Goal: Use online tool/utility: Utilize a website feature to perform a specific function

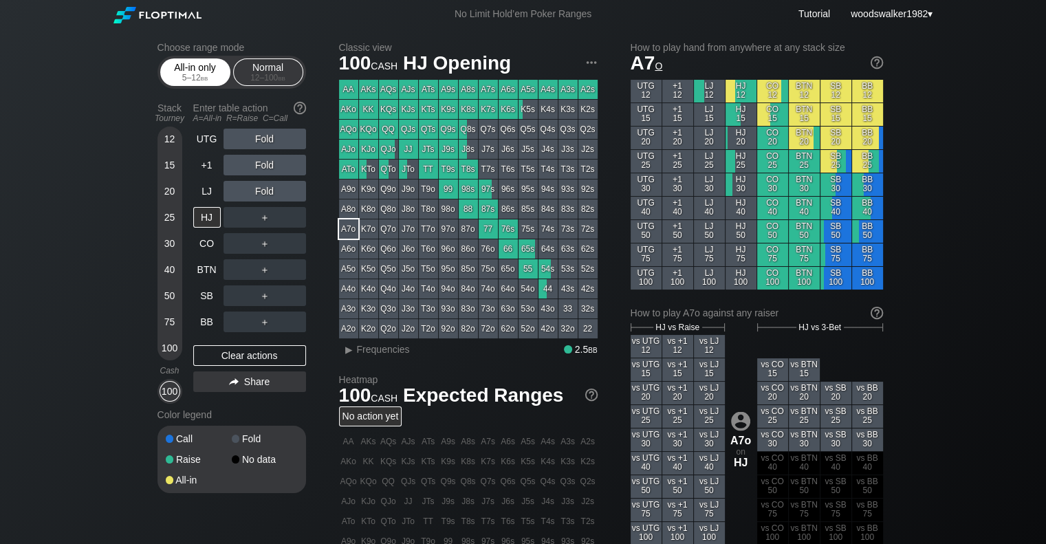
click at [181, 79] on div "5 – 12 bb" at bounding box center [195, 78] width 58 height 10
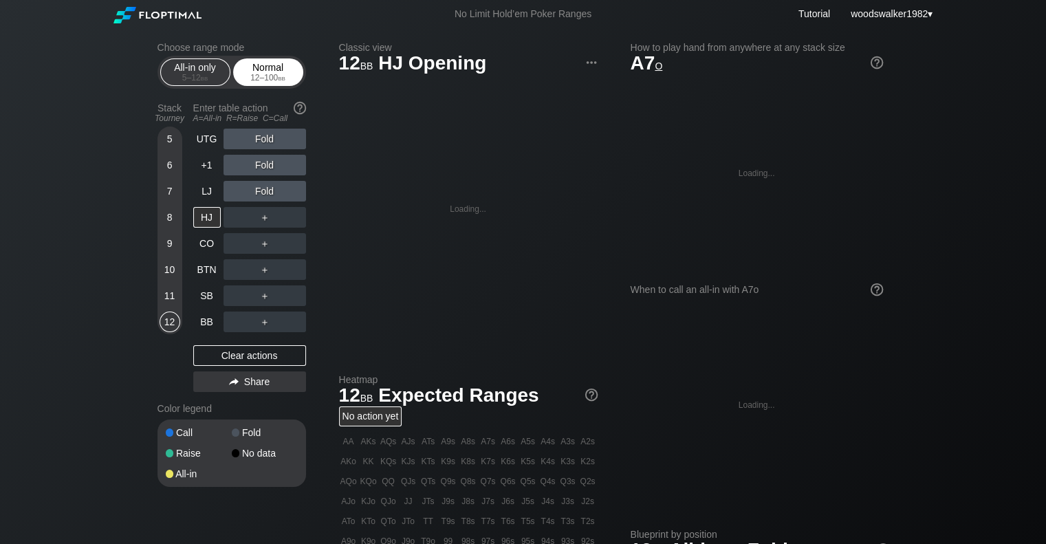
click at [256, 82] on div "12 – 100 bb" at bounding box center [268, 78] width 58 height 10
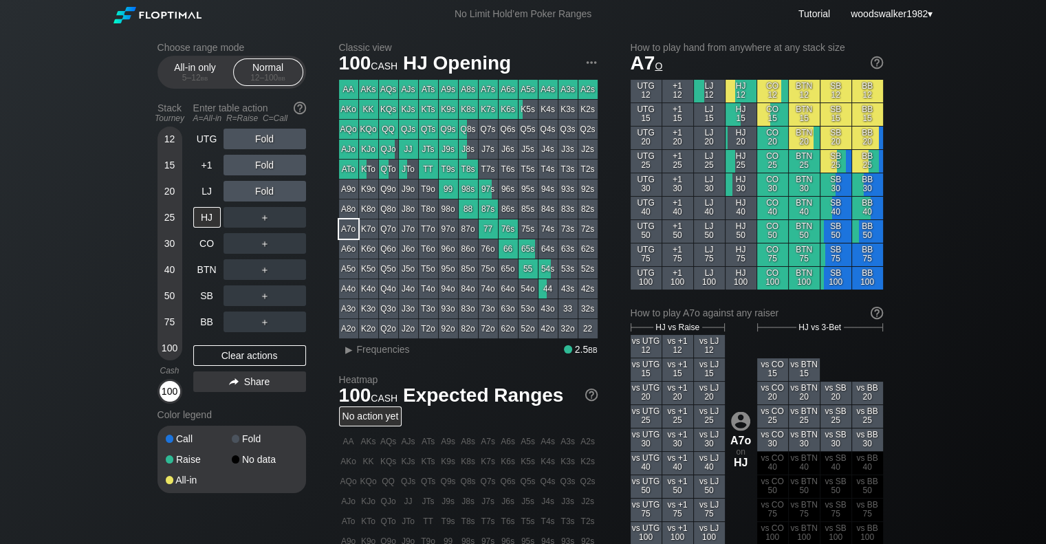
click at [172, 317] on div "100" at bounding box center [169, 391] width 21 height 21
click at [483, 317] on div "▸ Frequencies 2.5 bb" at bounding box center [477, 350] width 241 height 12
click at [378, 317] on span "Frequencies" at bounding box center [383, 349] width 53 height 11
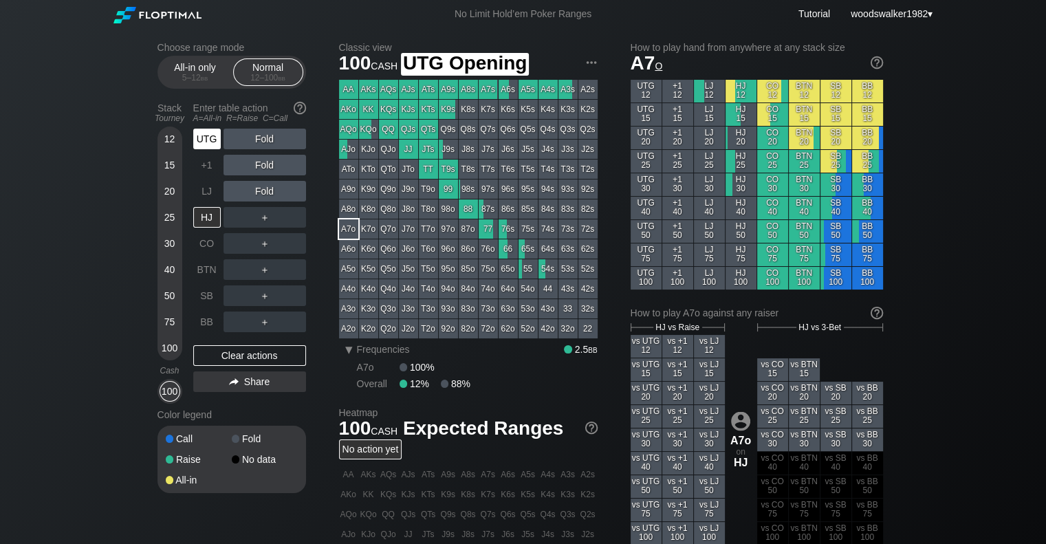
click at [214, 140] on div "UTG" at bounding box center [206, 139] width 27 height 21
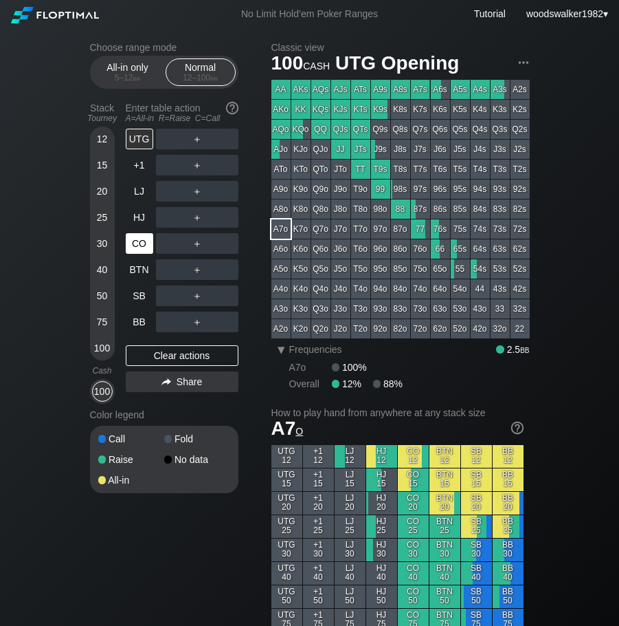
click at [143, 244] on div "CO" at bounding box center [139, 243] width 27 height 21
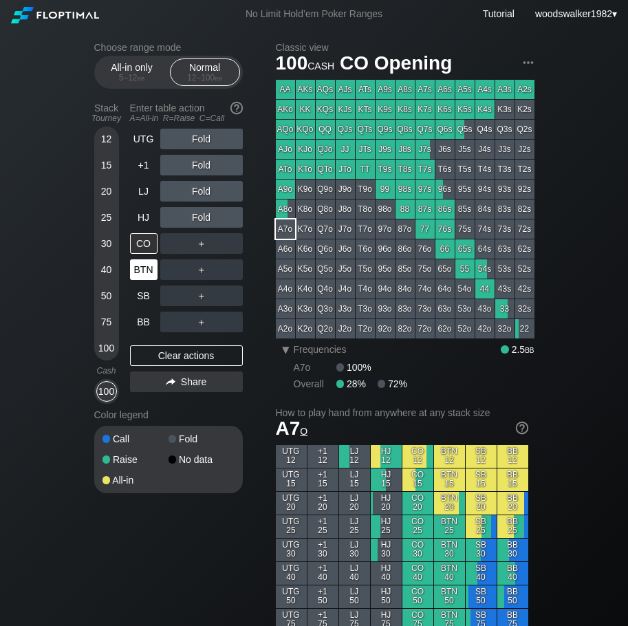
click at [140, 274] on div "BTN" at bounding box center [143, 269] width 27 height 21
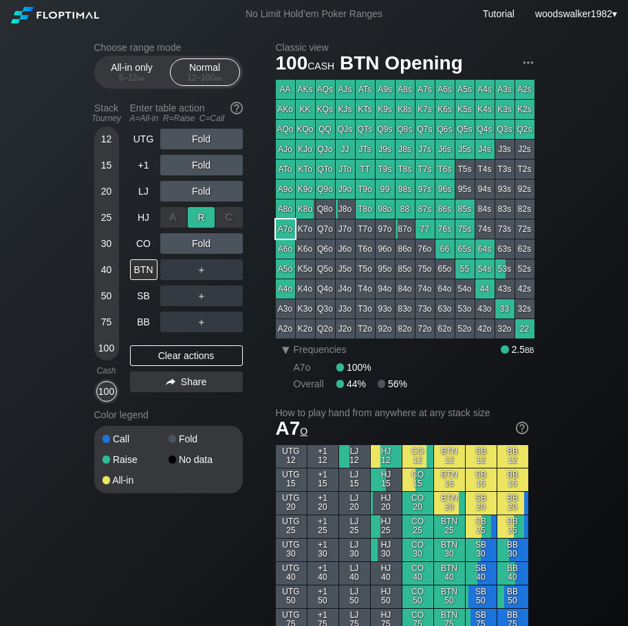
click at [201, 218] on div "R ✕" at bounding box center [201, 217] width 27 height 21
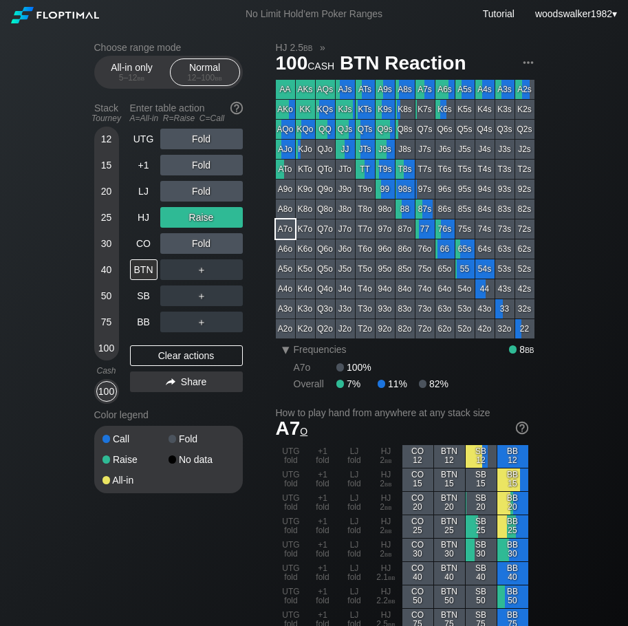
click at [205, 221] on div "Raise" at bounding box center [201, 217] width 82 height 21
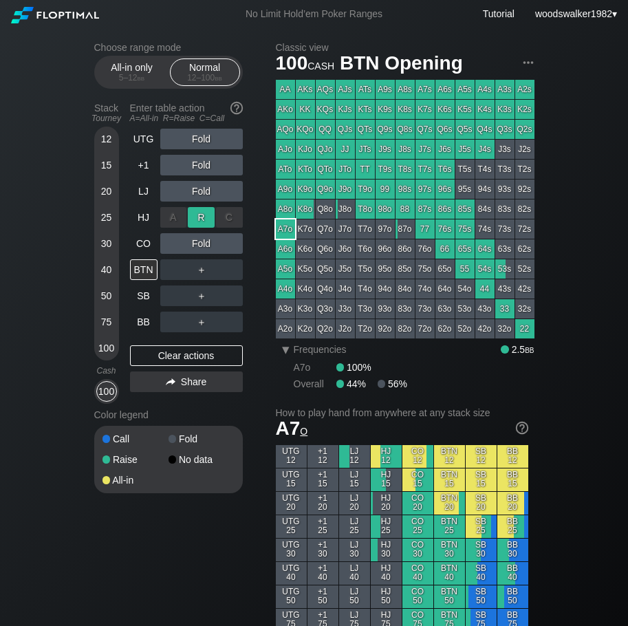
click at [208, 218] on div "R ✕" at bounding box center [201, 217] width 27 height 21
click at [513, 317] on div "22" at bounding box center [524, 328] width 19 height 19
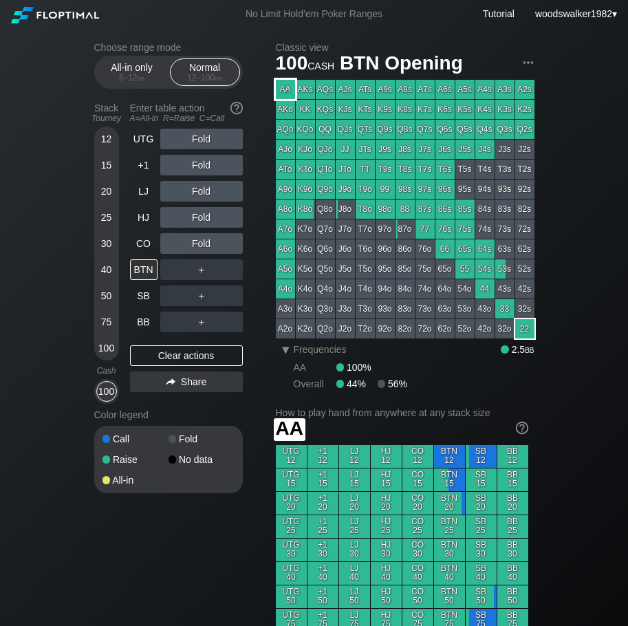
click at [287, 90] on div "AA" at bounding box center [285, 89] width 19 height 19
click at [144, 248] on div "CO" at bounding box center [143, 243] width 27 height 21
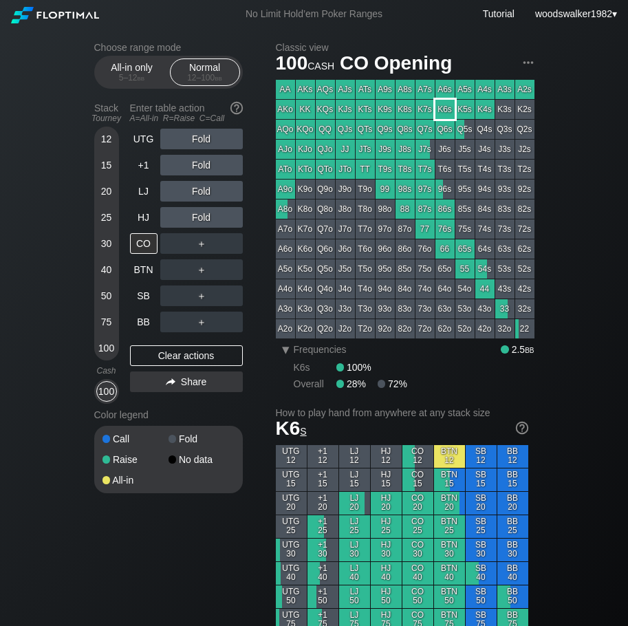
click at [443, 110] on div "K6s" at bounding box center [444, 109] width 19 height 19
click at [170, 317] on div "Clear actions" at bounding box center [186, 355] width 113 height 21
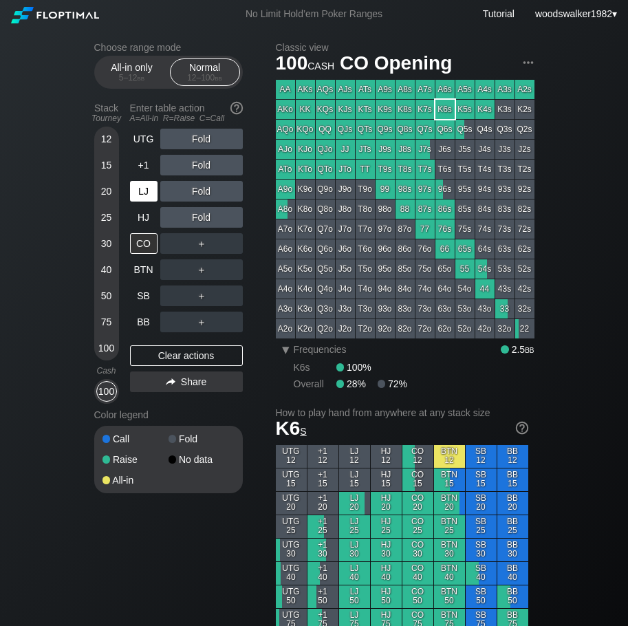
click at [153, 196] on div "LJ" at bounding box center [143, 191] width 27 height 21
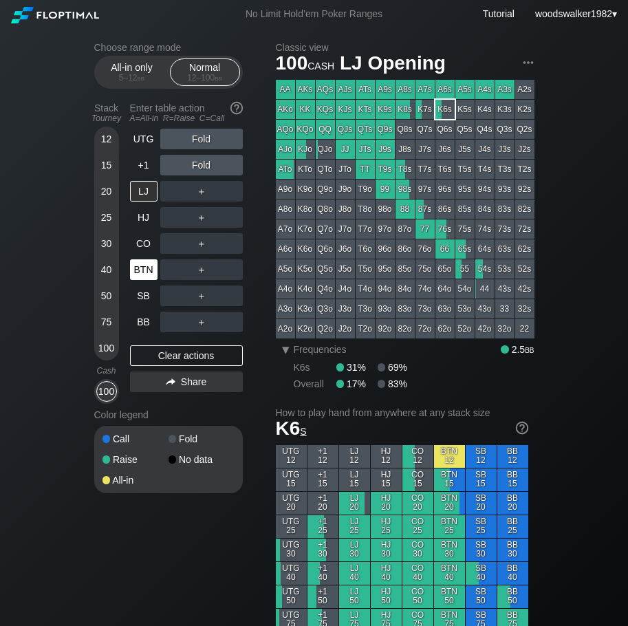
click at [146, 273] on div "BTN" at bounding box center [143, 269] width 27 height 21
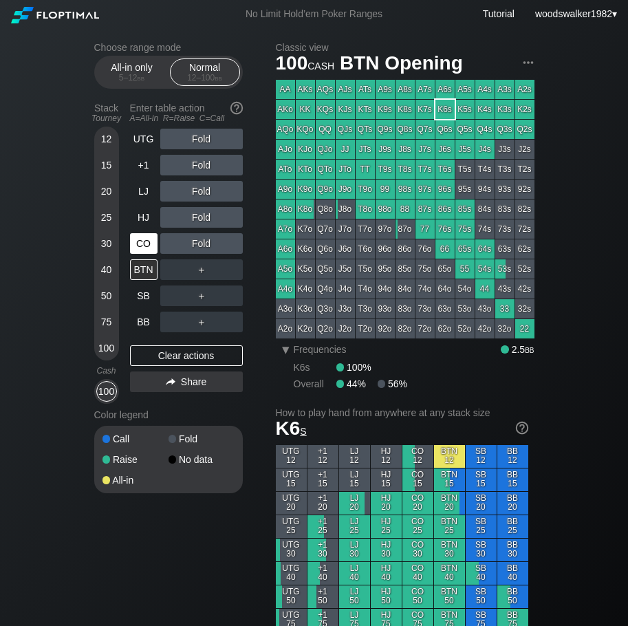
click at [144, 246] on div "CO" at bounding box center [143, 243] width 27 height 21
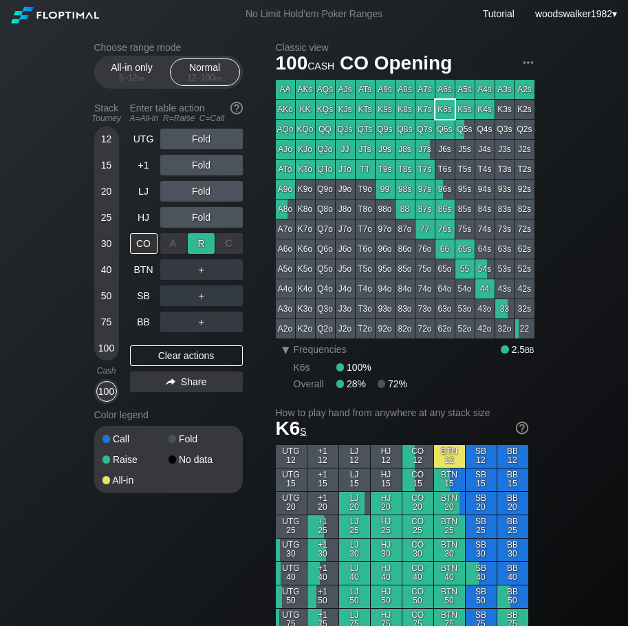
click at [201, 242] on div "R ✕" at bounding box center [201, 243] width 27 height 21
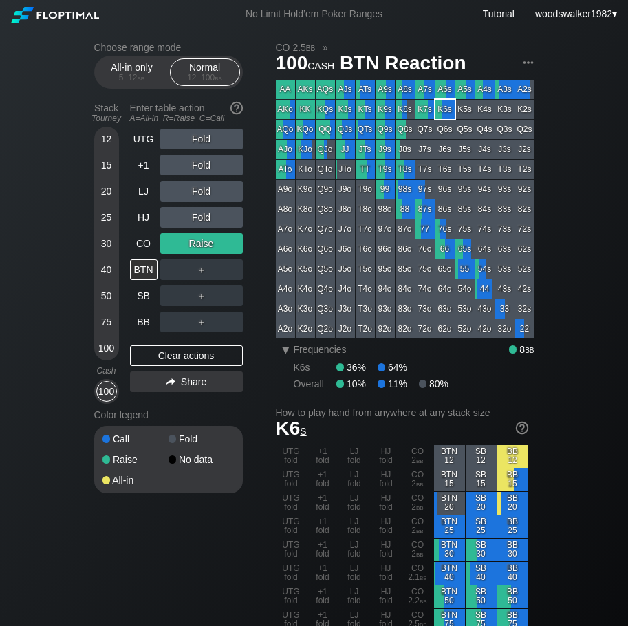
click at [209, 242] on div "Raise" at bounding box center [201, 243] width 82 height 21
click at [208, 243] on div "R ✕" at bounding box center [201, 243] width 27 height 21
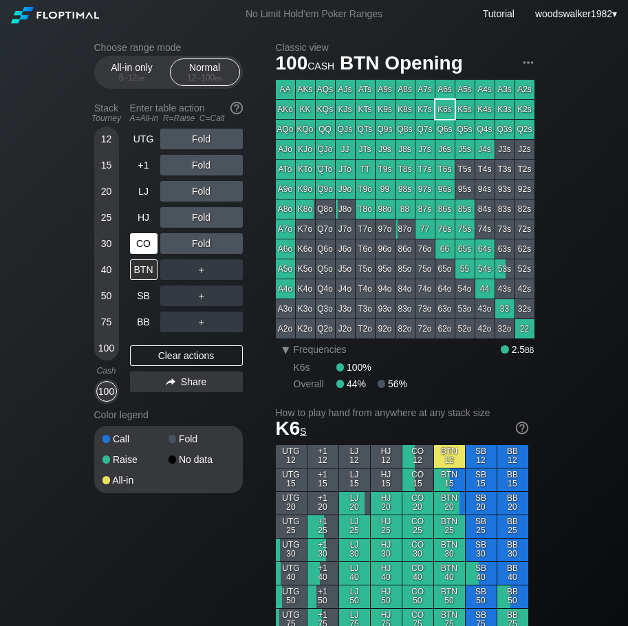
click at [146, 245] on div "CO" at bounding box center [143, 243] width 27 height 21
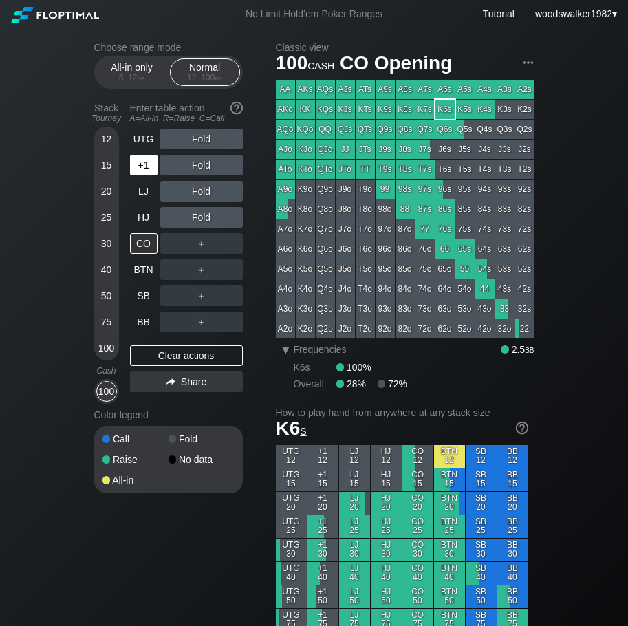
click at [148, 165] on div "+1" at bounding box center [143, 165] width 27 height 21
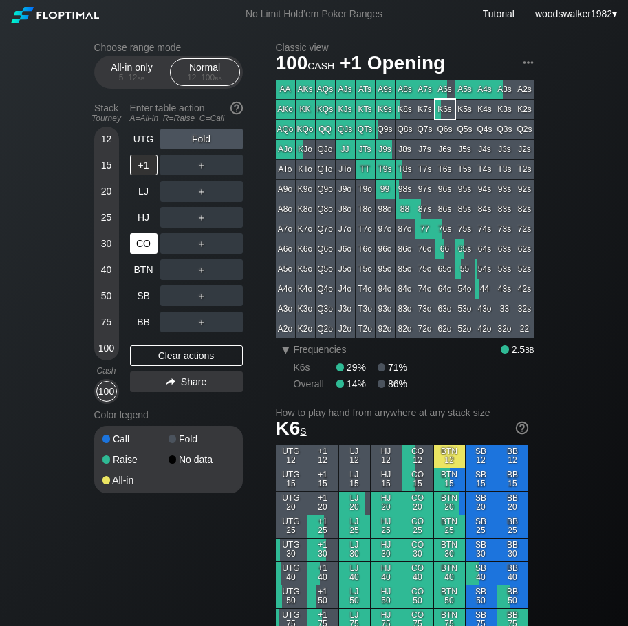
click at [134, 245] on div "CO" at bounding box center [143, 243] width 27 height 21
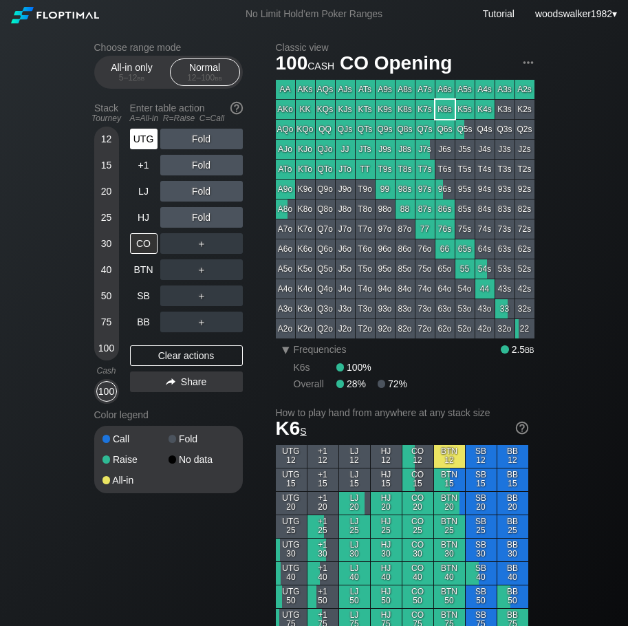
click at [144, 141] on div "UTG" at bounding box center [143, 139] width 27 height 21
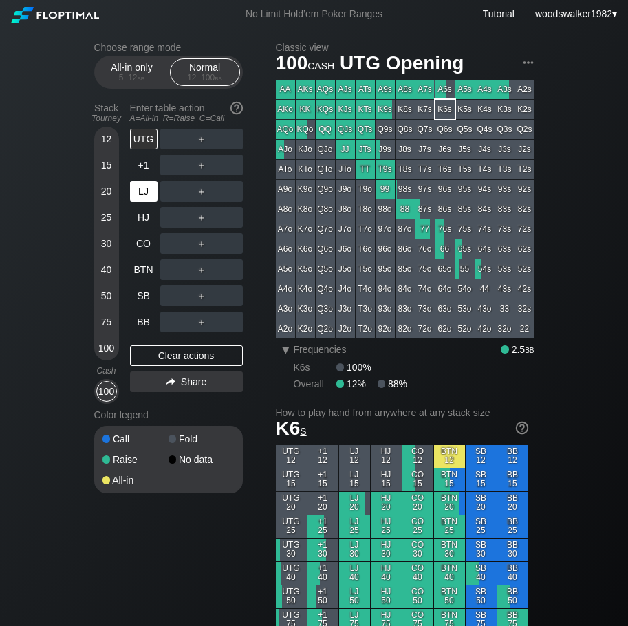
click at [145, 185] on div "LJ" at bounding box center [143, 191] width 27 height 21
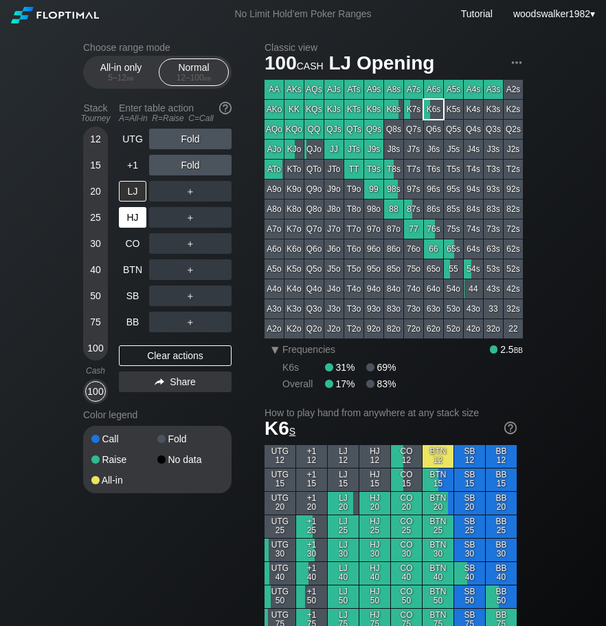
click at [137, 224] on div "HJ" at bounding box center [132, 217] width 27 height 21
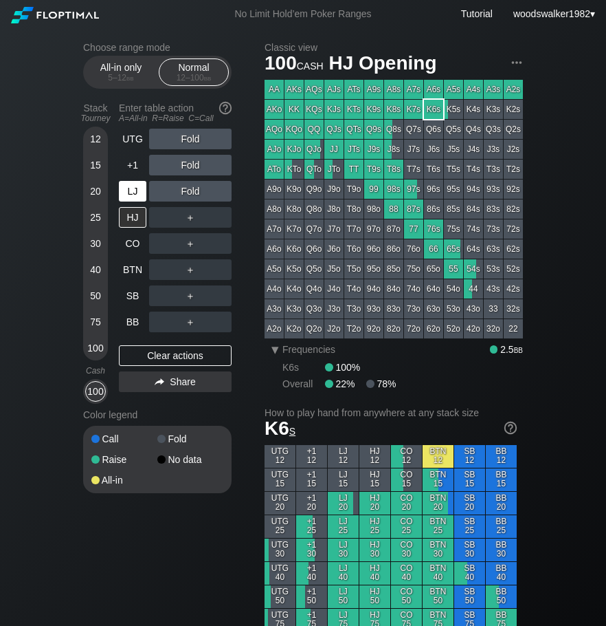
click at [144, 192] on div "LJ" at bounding box center [132, 191] width 27 height 21
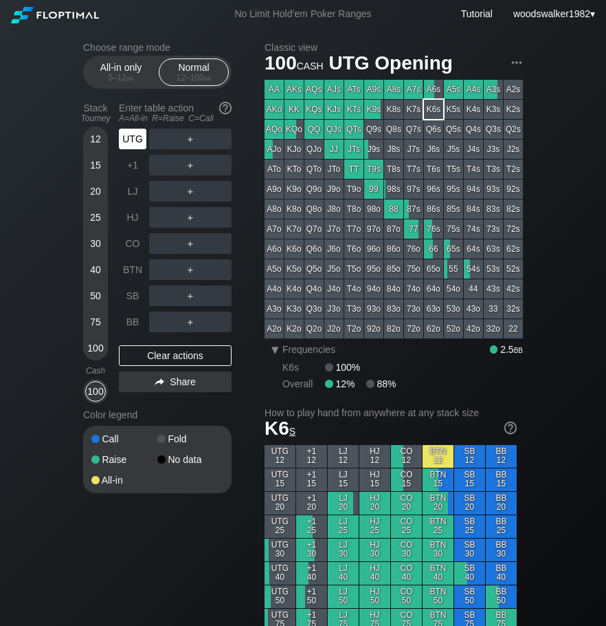
click at [134, 144] on div "UTG" at bounding box center [132, 139] width 27 height 21
click at [126, 245] on div "CO" at bounding box center [132, 243] width 27 height 21
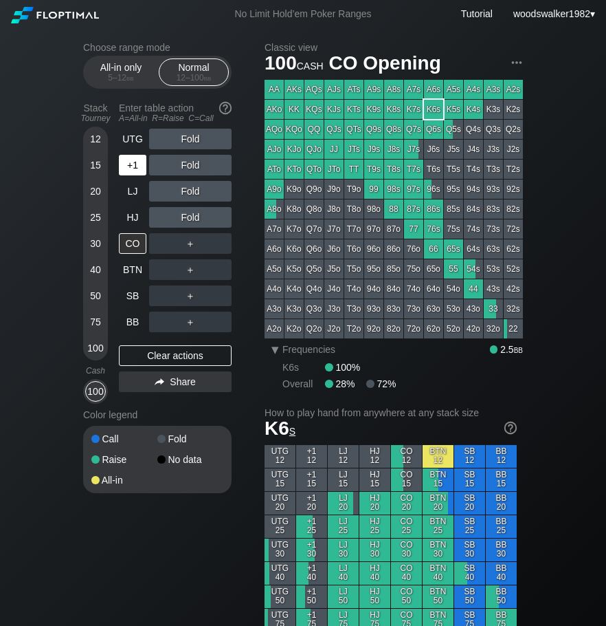
click at [125, 168] on div "+1" at bounding box center [132, 165] width 27 height 21
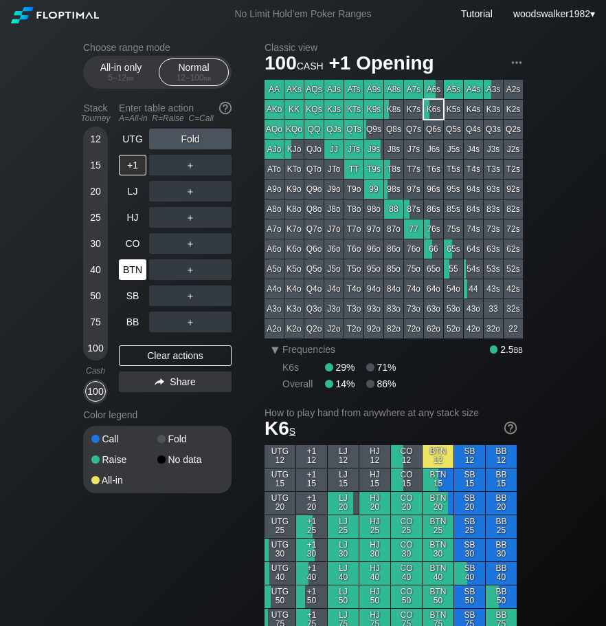
click at [132, 272] on div "BTN" at bounding box center [132, 269] width 27 height 21
